Goal: Task Accomplishment & Management: Manage account settings

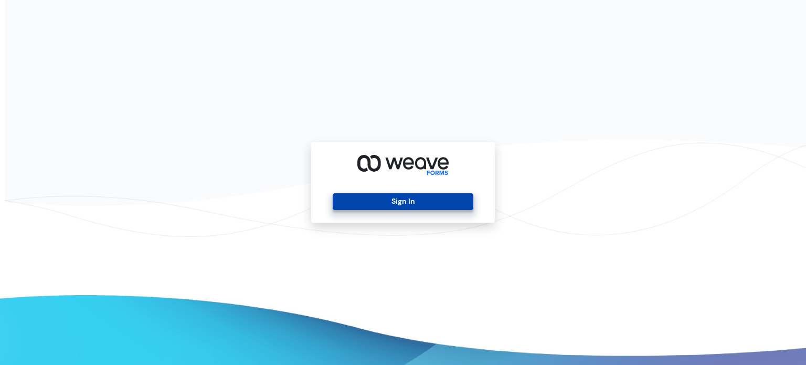
click at [406, 196] on button "Sign In" at bounding box center [403, 201] width 140 height 17
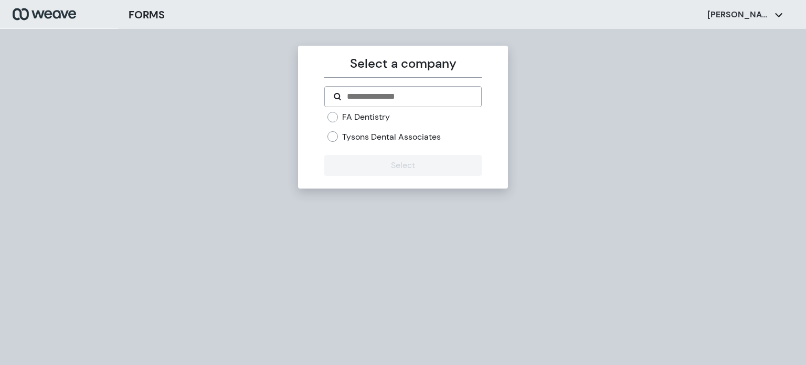
click at [348, 129] on div "FA Dentistry Tysons Dental Associates" at bounding box center [404, 126] width 154 height 31
click at [350, 135] on label "Tysons Dental Associates" at bounding box center [391, 137] width 99 height 12
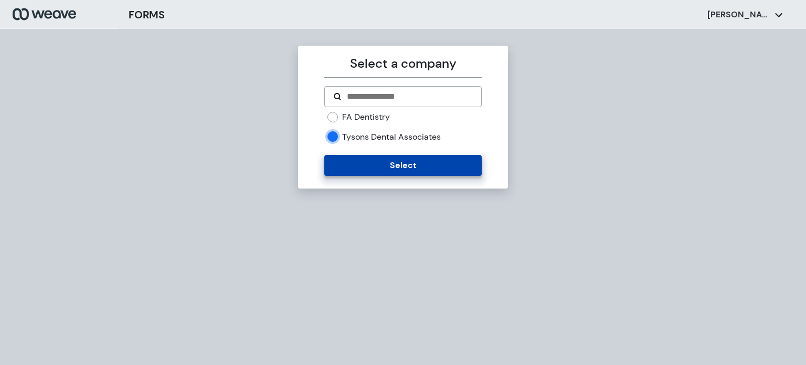
click at [382, 161] on button "Select" at bounding box center [402, 165] width 157 height 21
